Goal: Ask a question

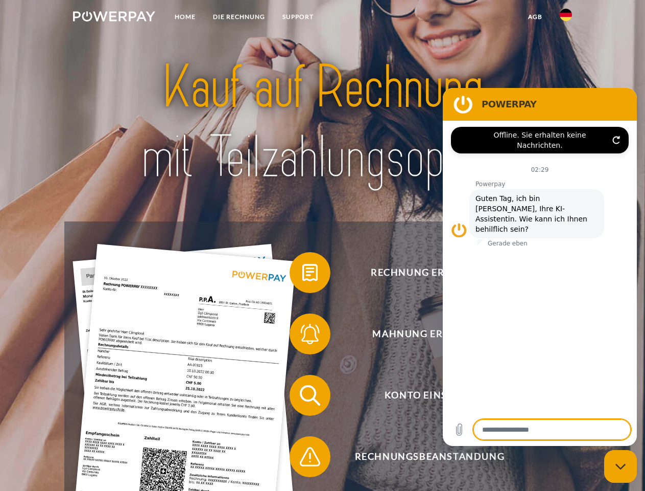
click at [114, 18] on img at bounding box center [114, 16] width 82 height 10
click at [566, 18] on img at bounding box center [566, 15] width 12 height 12
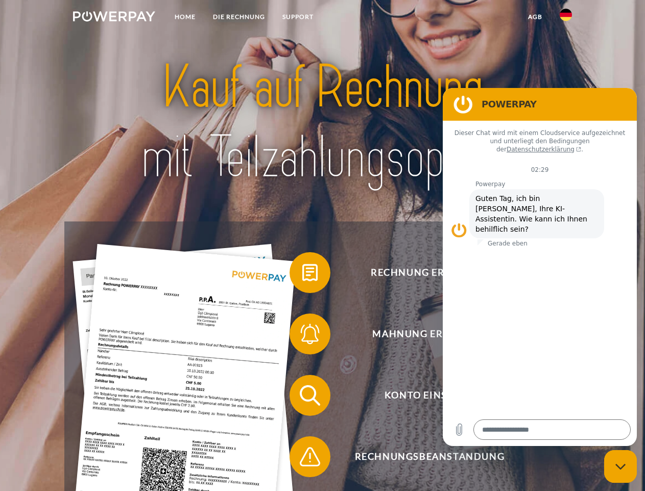
click at [535, 17] on link "agb" at bounding box center [536, 17] width 32 height 18
click at [303, 274] on span at bounding box center [294, 272] width 51 height 51
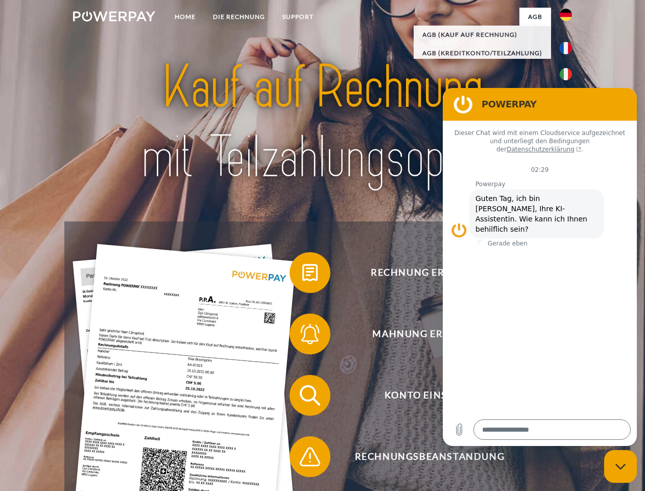
click at [303, 336] on span at bounding box center [294, 333] width 51 height 51
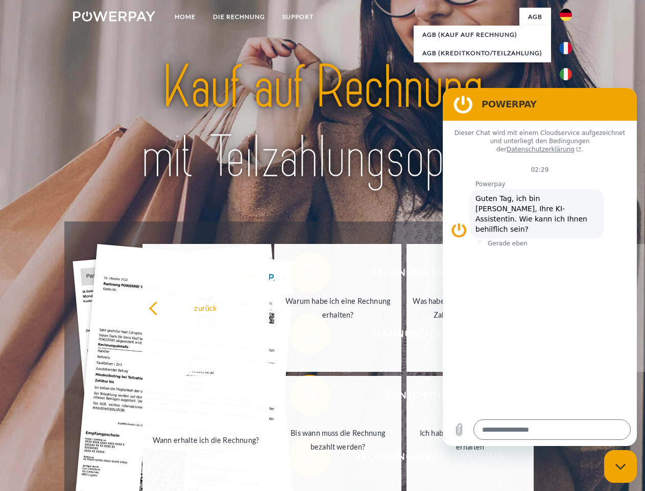
click at [303, 397] on link "Bis wann muss die Rechnung bezahlt werden?" at bounding box center [337, 440] width 127 height 128
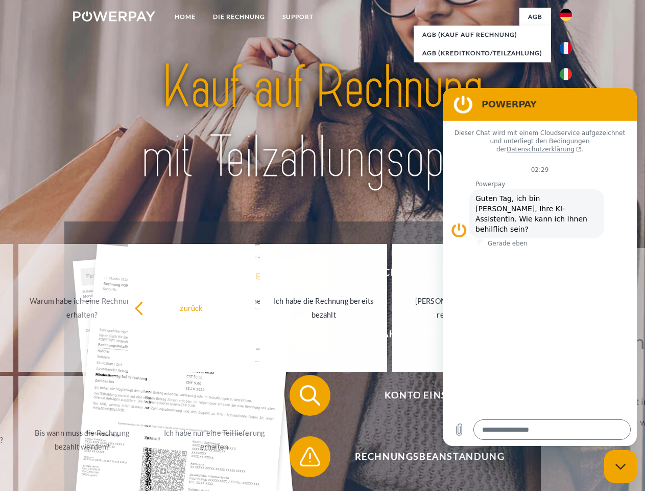
click at [303, 458] on span at bounding box center [294, 456] width 51 height 51
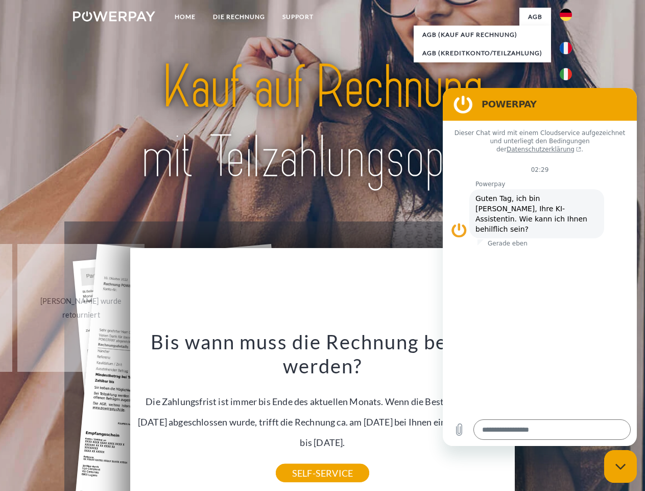
click at [621, 466] on icon "Messaging-Fenster schließen" at bounding box center [621, 466] width 11 height 7
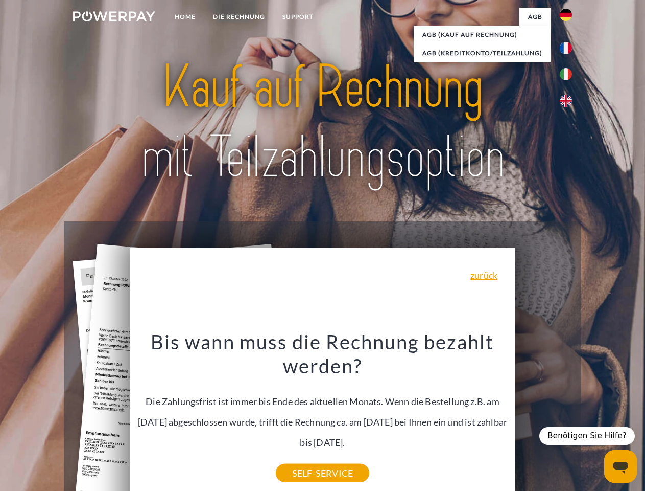
type textarea "*"
